Goal: Task Accomplishment & Management: Manage account settings

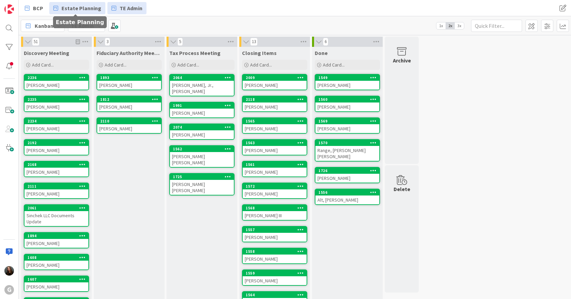
click at [102, 3] on link "Estate Planning" at bounding box center [77, 8] width 56 height 12
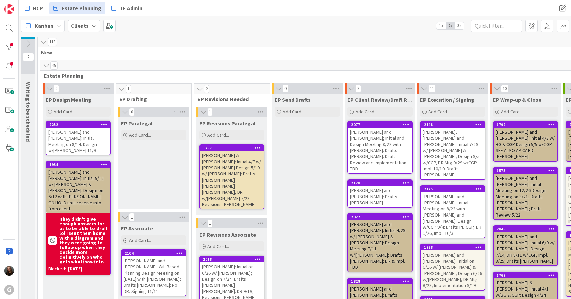
click at [214, 41] on div "113" at bounding box center [383, 42] width 690 height 10
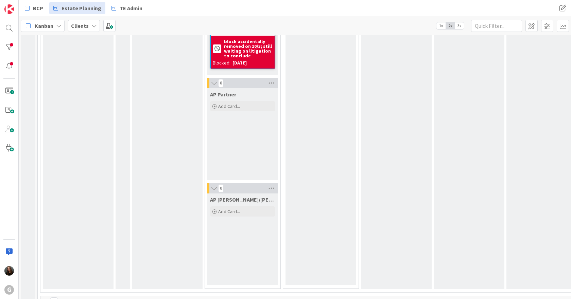
scroll to position [1122, 0]
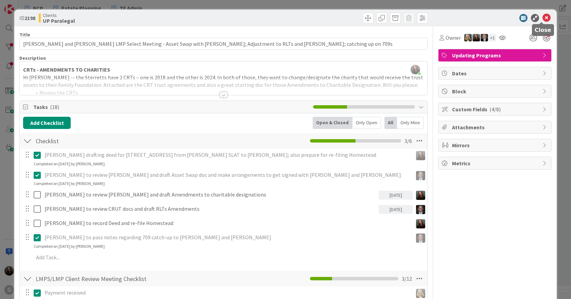
click at [542, 20] on icon at bounding box center [546, 18] width 8 height 8
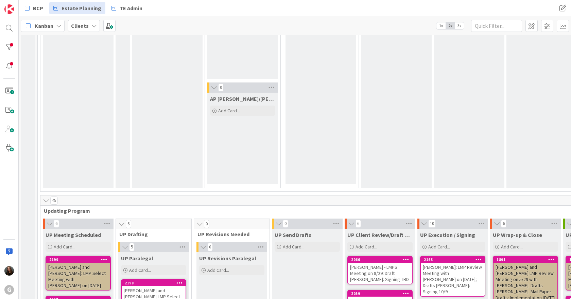
scroll to position [1224, 0]
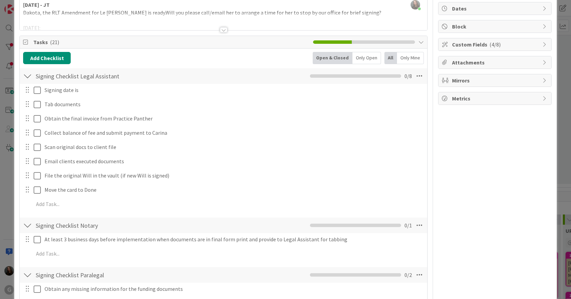
scroll to position [0, 0]
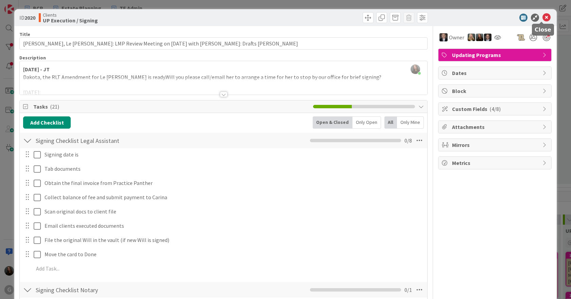
click at [542, 16] on icon at bounding box center [546, 18] width 8 height 8
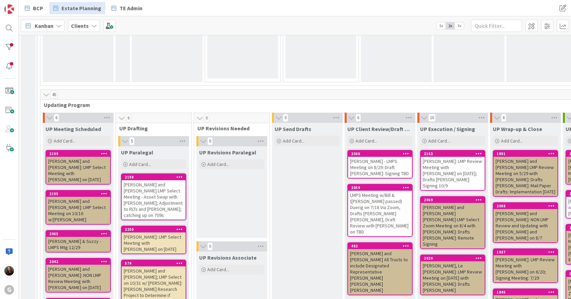
scroll to position [1359, 0]
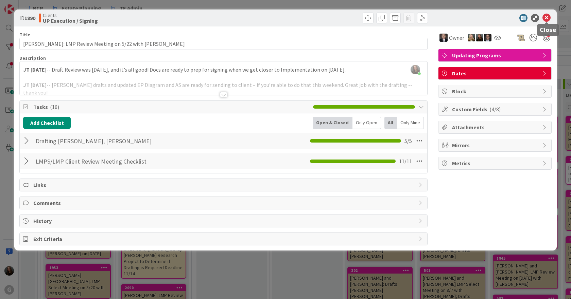
click at [546, 21] on icon at bounding box center [546, 18] width 8 height 8
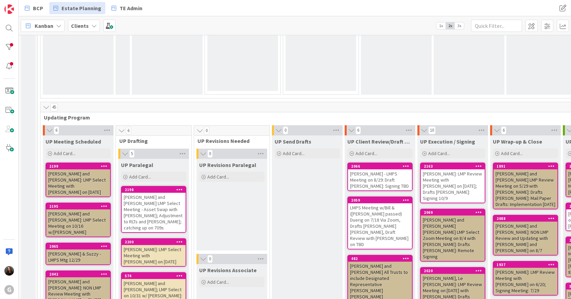
scroll to position [1292, 0]
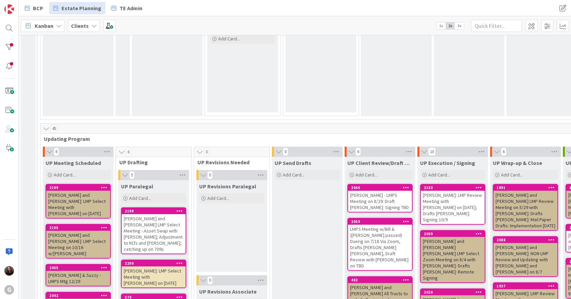
click at [520, 290] on div "[PERSON_NAME]: LMP Review Meeting with [PERSON_NAME] on 6/20; Signing Meeting: …" at bounding box center [525, 303] width 64 height 27
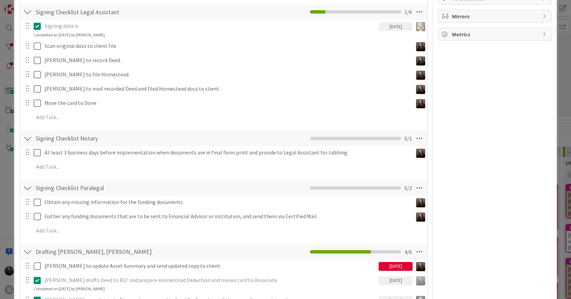
scroll to position [136, 0]
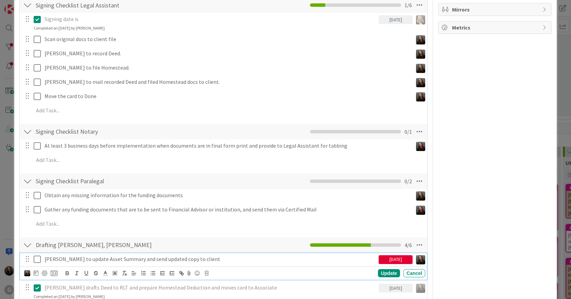
click at [36, 261] on icon at bounding box center [37, 260] width 7 height 8
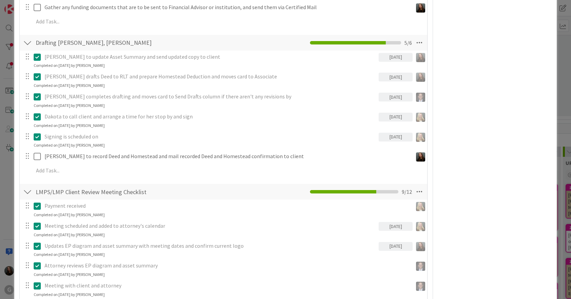
scroll to position [340, 0]
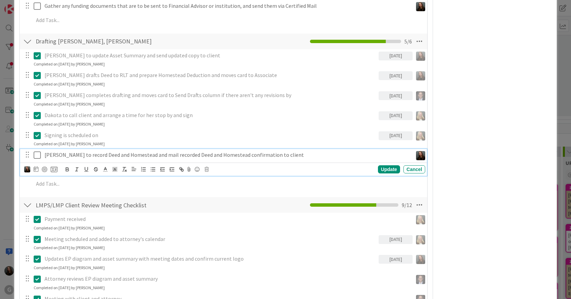
click at [38, 156] on icon at bounding box center [37, 155] width 7 height 8
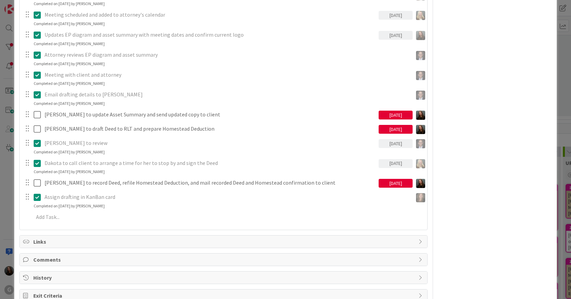
scroll to position [438, 0]
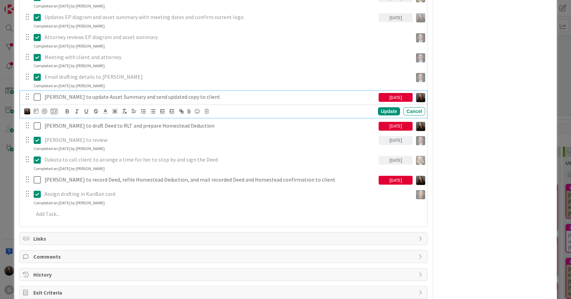
click at [36, 96] on icon at bounding box center [37, 97] width 7 height 8
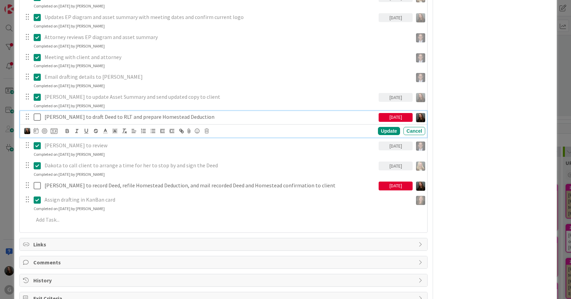
click at [37, 117] on icon at bounding box center [37, 117] width 7 height 8
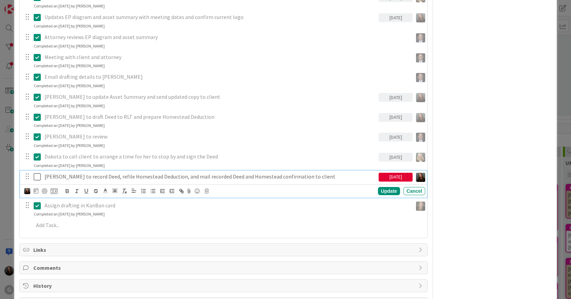
click at [38, 178] on icon at bounding box center [37, 177] width 7 height 8
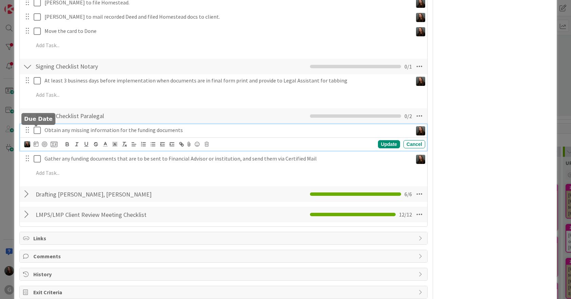
scroll to position [215, 0]
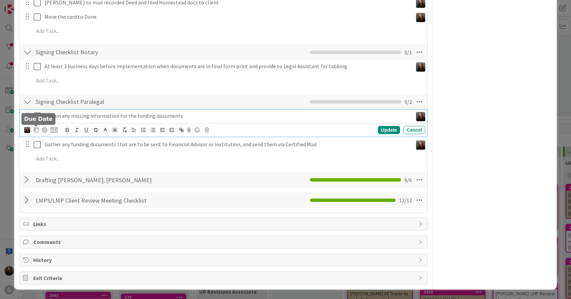
click at [36, 128] on div "Obtain any missing information for the funding documents Update Cancel" at bounding box center [223, 123] width 407 height 27
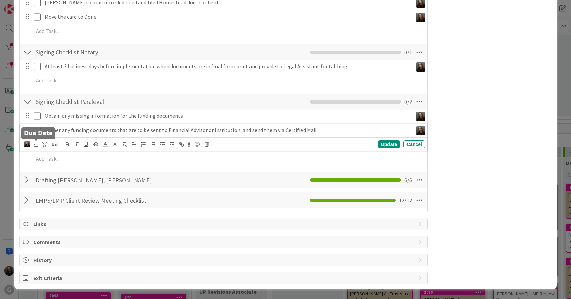
click at [36, 143] on div "Gather any funding documents that are to be sent to Financial Advisor or instit…" at bounding box center [223, 137] width 407 height 27
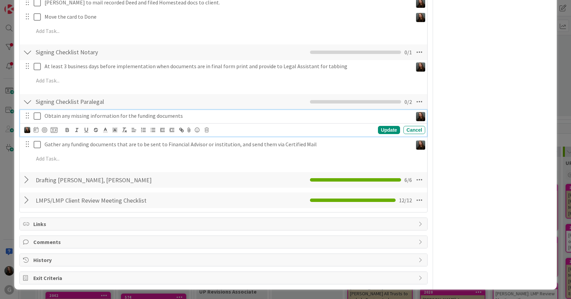
click at [38, 115] on icon at bounding box center [37, 116] width 7 height 8
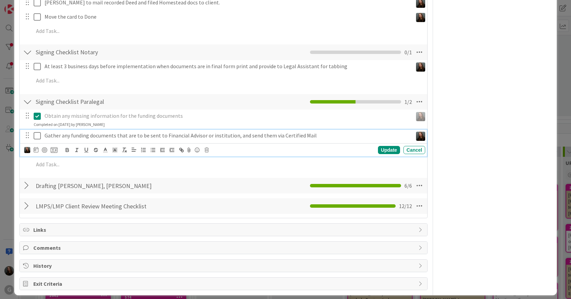
click at [38, 143] on div "Gather any funding documents that are to be sent to Financial Advisor or instit…" at bounding box center [223, 143] width 407 height 27
click at [38, 135] on icon at bounding box center [37, 136] width 7 height 8
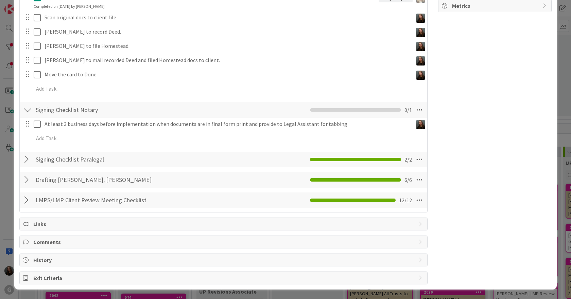
scroll to position [124, 0]
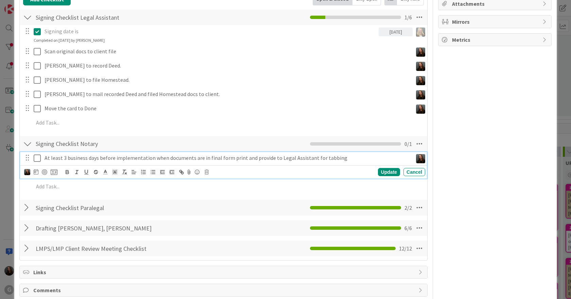
click at [35, 157] on icon at bounding box center [37, 158] width 7 height 8
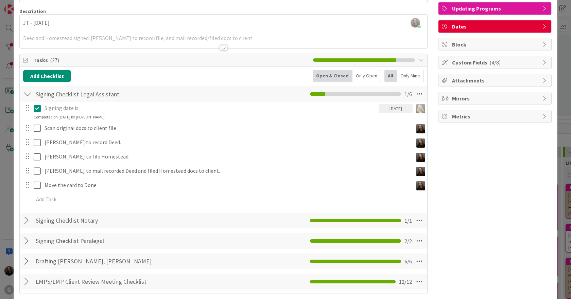
scroll to position [22, 0]
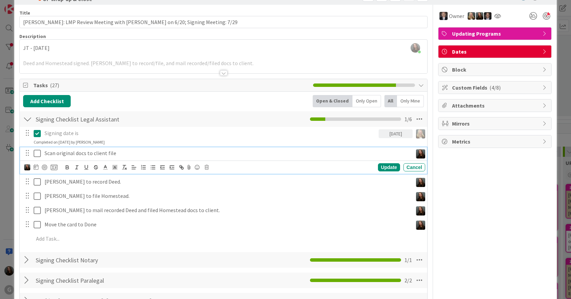
click at [38, 153] on icon at bounding box center [37, 154] width 7 height 8
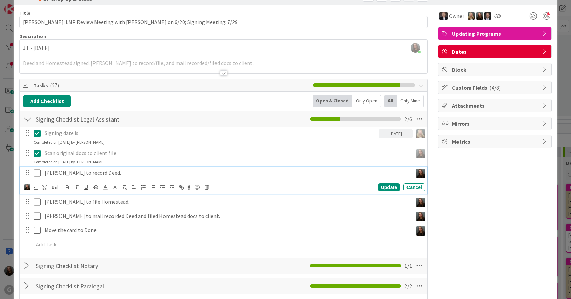
click at [37, 173] on icon at bounding box center [37, 173] width 7 height 8
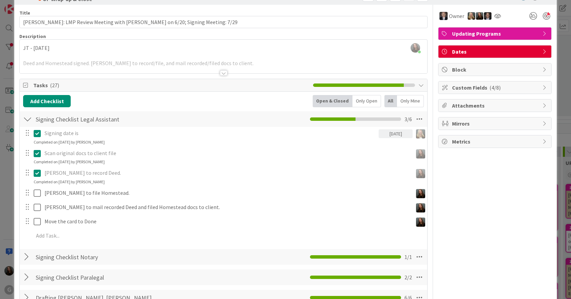
click at [139, 156] on p "Scan original docs to client file" at bounding box center [227, 154] width 365 height 8
click at [88, 152] on p "Scan original docs to client file" at bounding box center [227, 154] width 365 height 8
click at [39, 152] on icon at bounding box center [37, 154] width 7 height 8
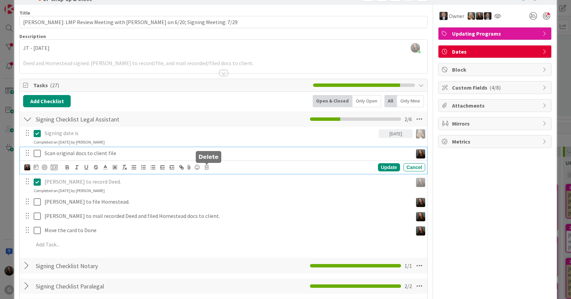
click at [207, 168] on icon at bounding box center [207, 167] width 4 height 5
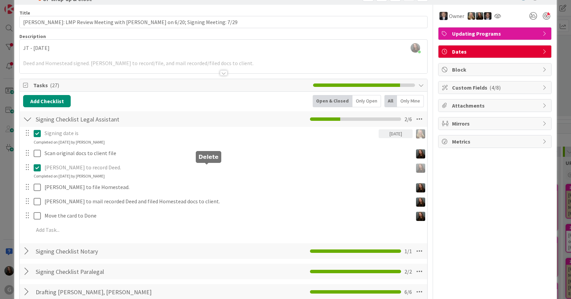
click at [220, 197] on div "Signing date is [DATE] Update Cancel Completed on [DATE] by [PERSON_NAME] Scan …" at bounding box center [223, 183] width 401 height 112
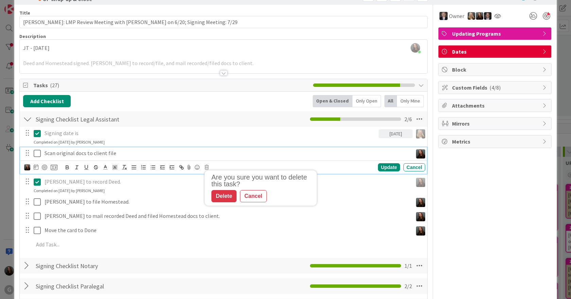
click at [126, 154] on p "Scan original docs to client file" at bounding box center [227, 154] width 365 height 8
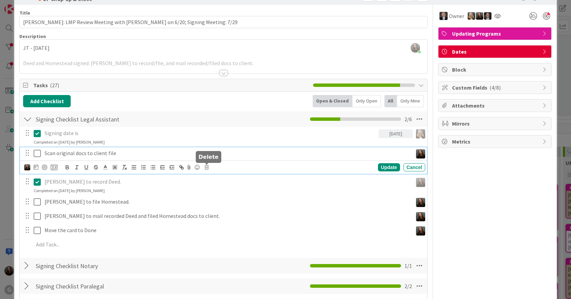
click at [205, 168] on icon at bounding box center [207, 167] width 4 height 5
click at [219, 197] on div "Delete" at bounding box center [223, 196] width 25 height 12
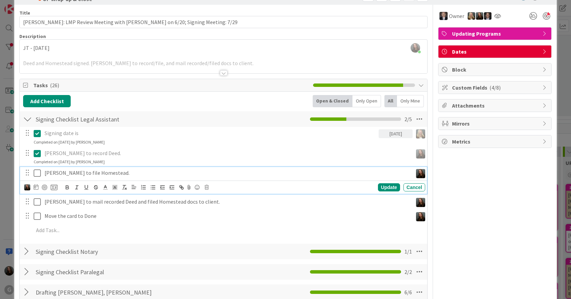
click at [36, 174] on icon at bounding box center [37, 173] width 7 height 8
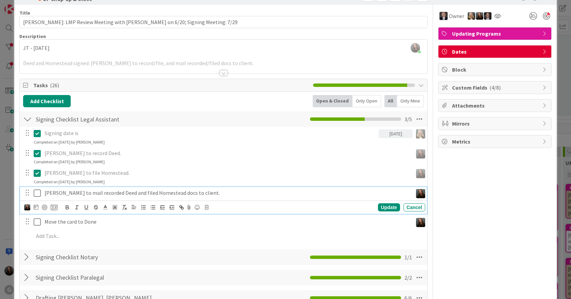
click at [39, 193] on icon at bounding box center [37, 193] width 7 height 8
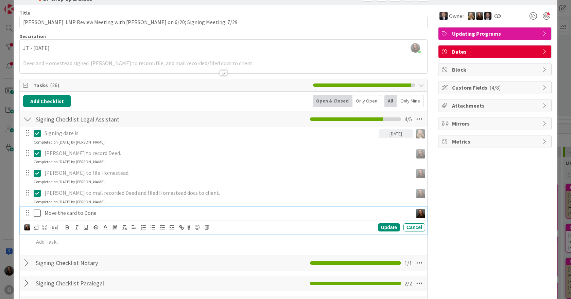
click at [37, 212] on icon at bounding box center [37, 213] width 7 height 8
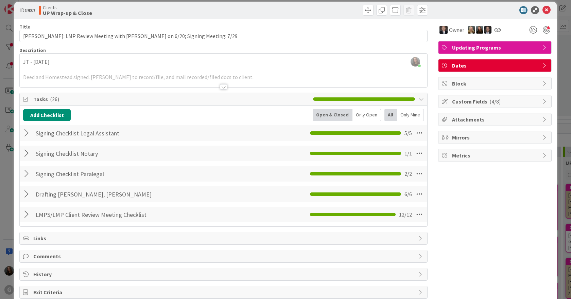
scroll to position [0, 0]
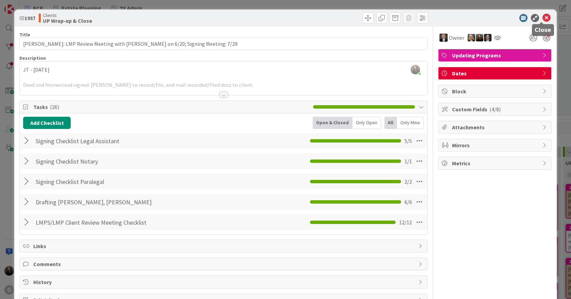
click at [542, 19] on icon at bounding box center [546, 18] width 8 height 8
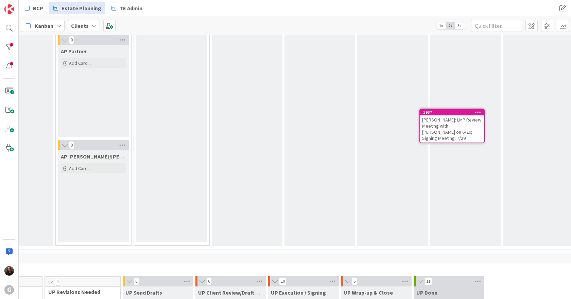
scroll to position [1157, 150]
